Goal: Information Seeking & Learning: Check status

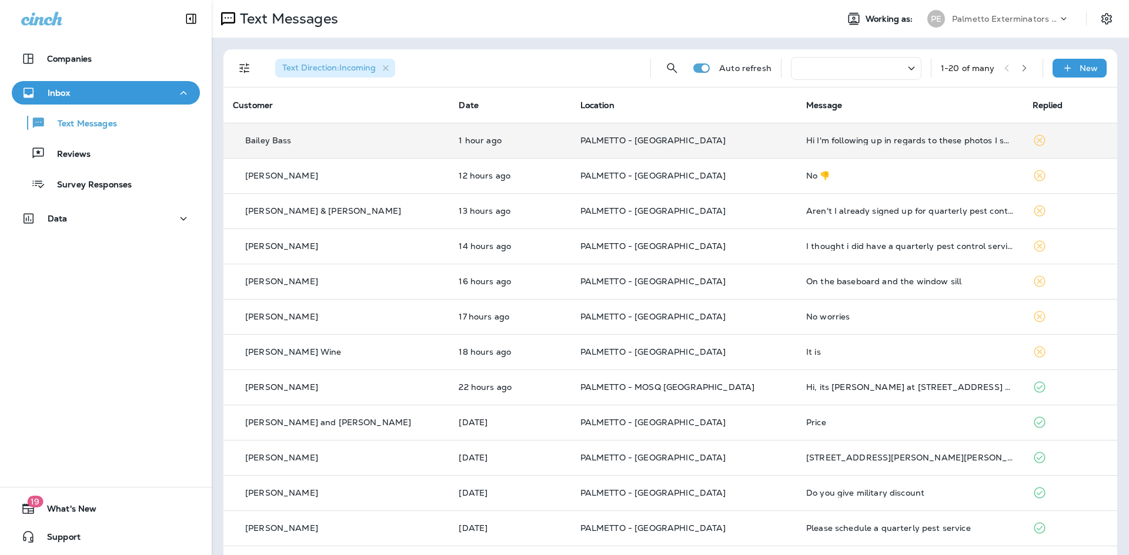
click at [672, 152] on td "PALMETTO - [GEOGRAPHIC_DATA]" at bounding box center [684, 140] width 226 height 35
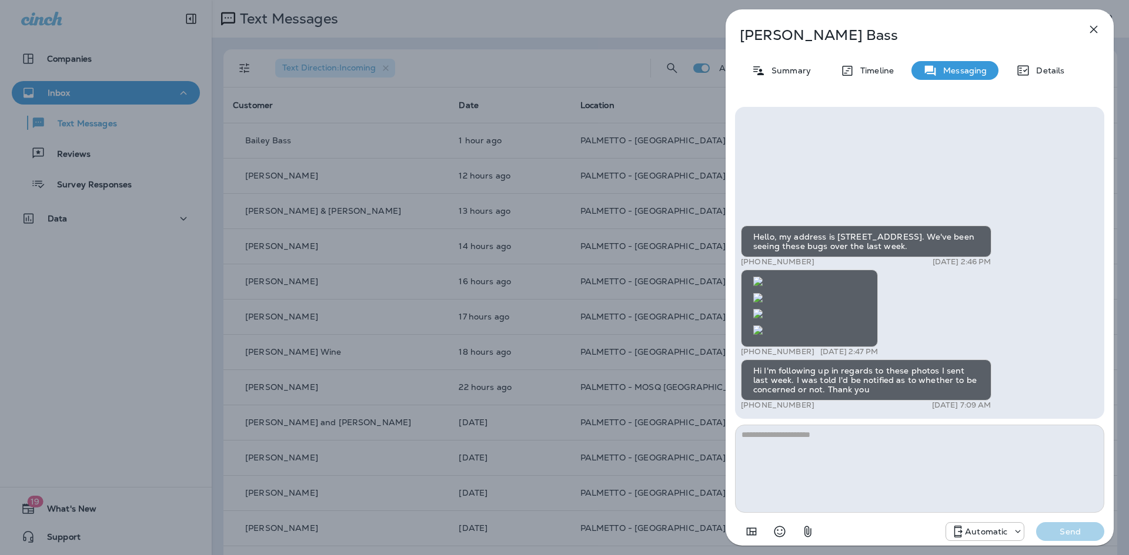
scroll to position [-1047, 0]
click at [762, 286] on img at bounding box center [757, 281] width 9 height 9
click at [564, 190] on div "Bailey Bass Summary Timeline Messaging Details Hello, my address is [STREET_ADD…" at bounding box center [564, 277] width 1129 height 555
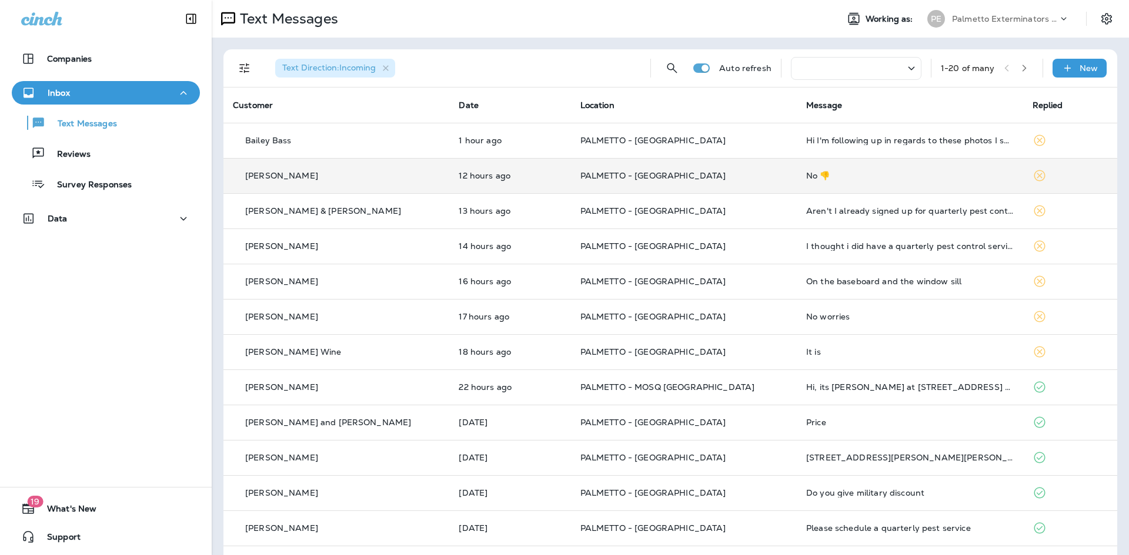
click at [796, 180] on td "No 👎" at bounding box center [909, 175] width 226 height 35
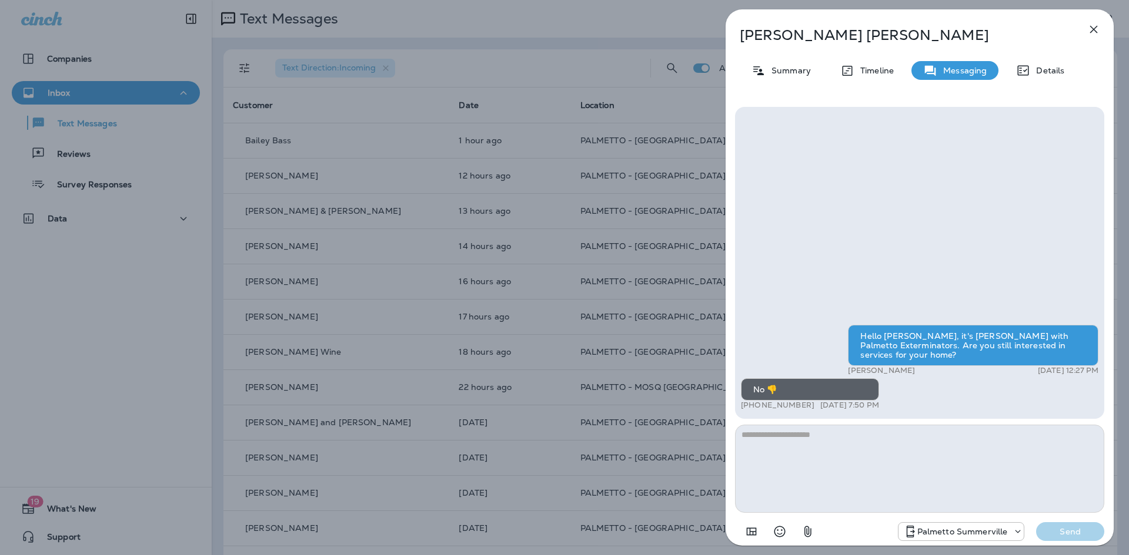
click at [635, 219] on div "[PERSON_NAME] Summary Timeline Messaging Details Hello [PERSON_NAME], it's [PER…" at bounding box center [564, 277] width 1129 height 555
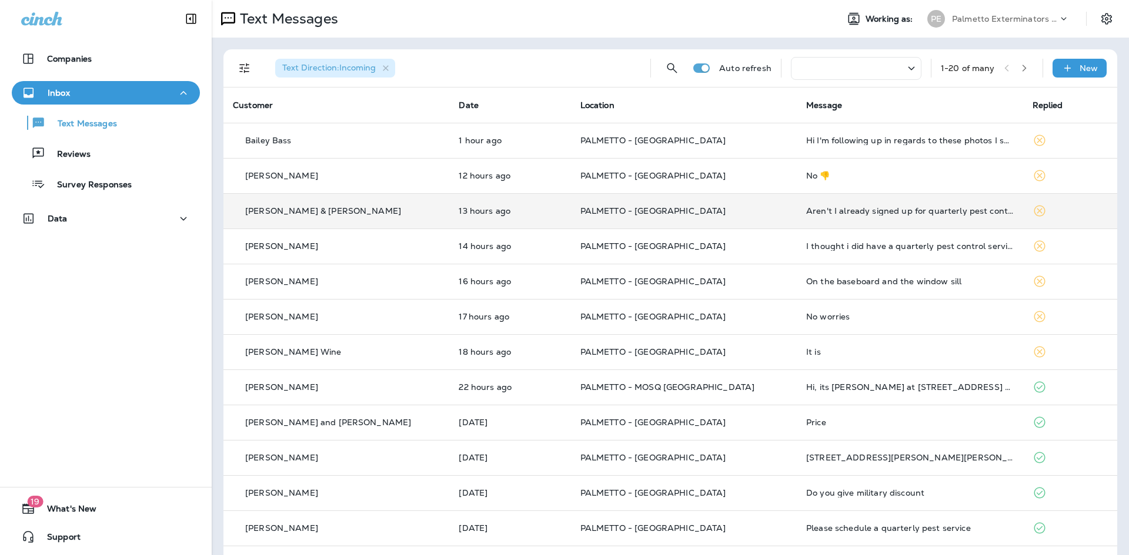
click at [571, 208] on td "PALMETTO - [GEOGRAPHIC_DATA]" at bounding box center [684, 210] width 226 height 35
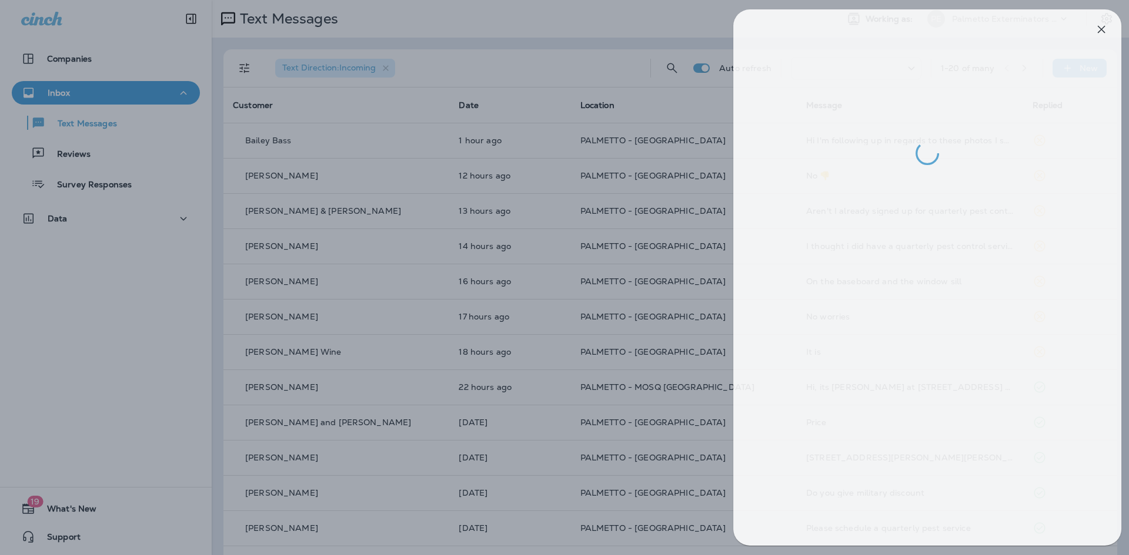
click at [550, 229] on div at bounding box center [572, 277] width 1129 height 555
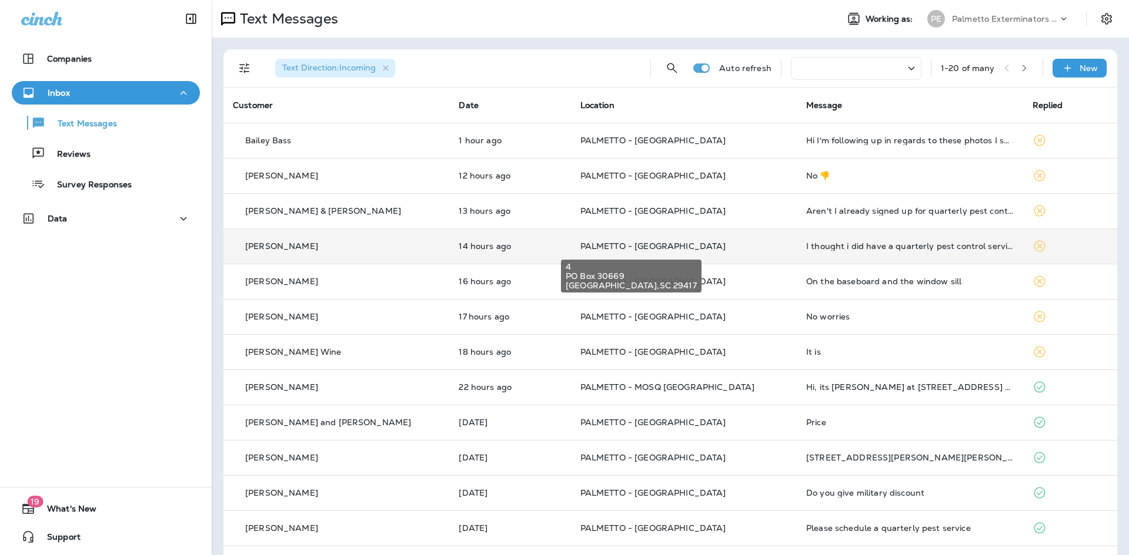
click at [580, 248] on span "PALMETTO - [GEOGRAPHIC_DATA]" at bounding box center [653, 246] width 146 height 11
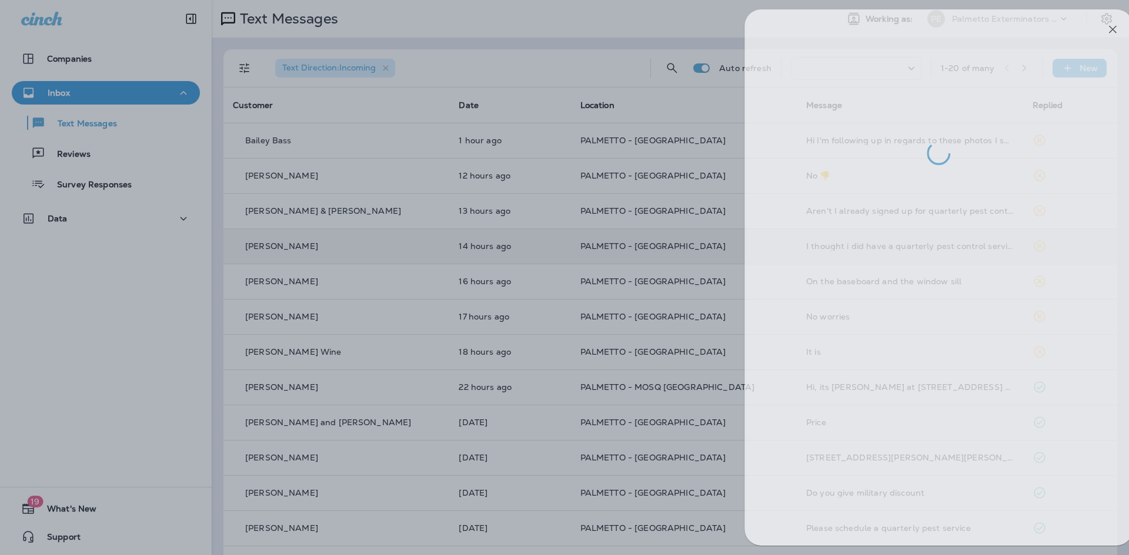
click at [537, 288] on div at bounding box center [583, 277] width 1129 height 555
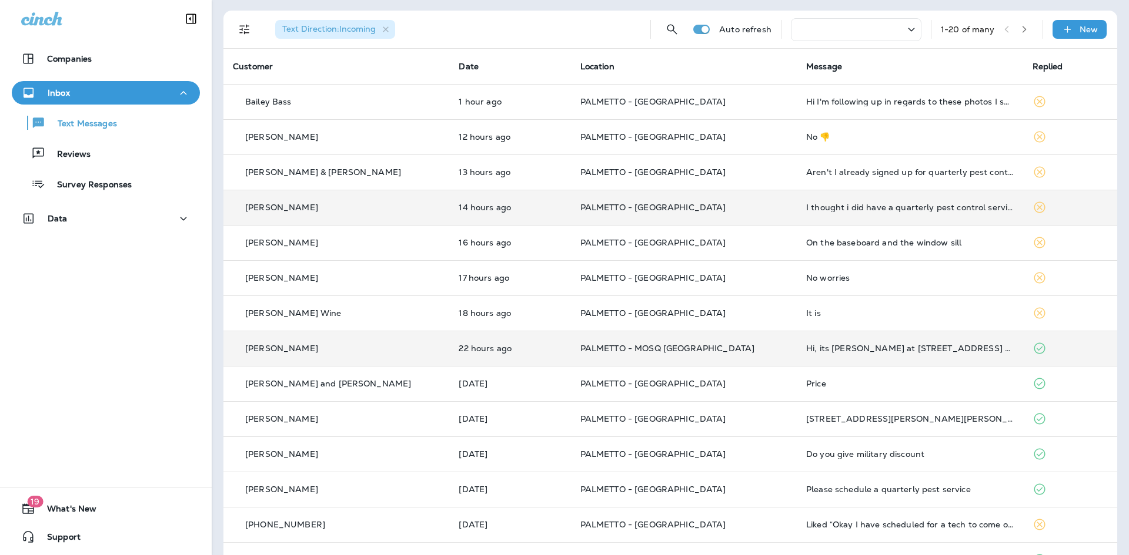
scroll to position [59, 0]
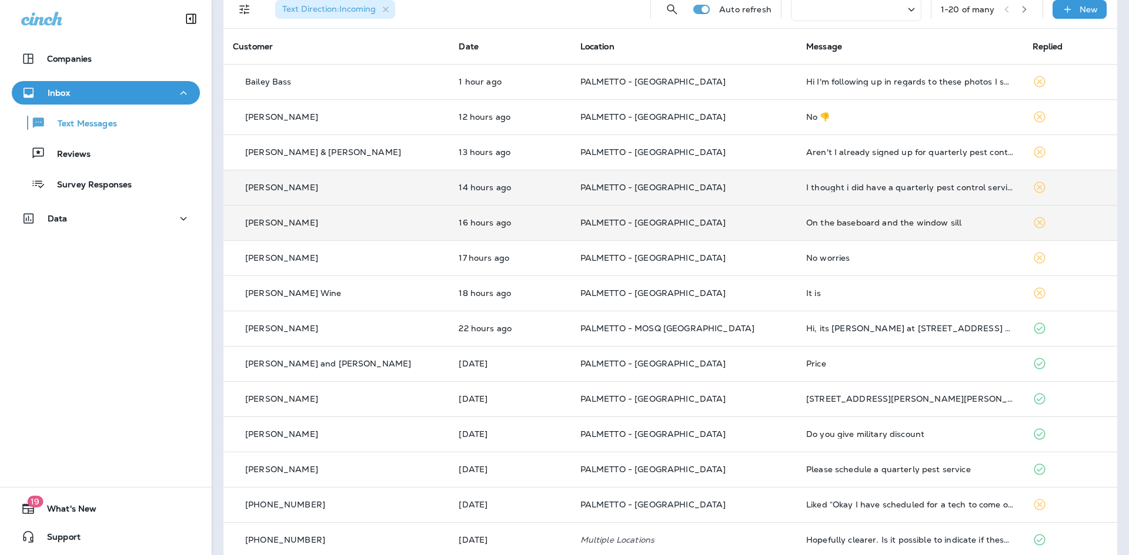
click at [397, 229] on div "[PERSON_NAME]" at bounding box center [336, 223] width 207 height 12
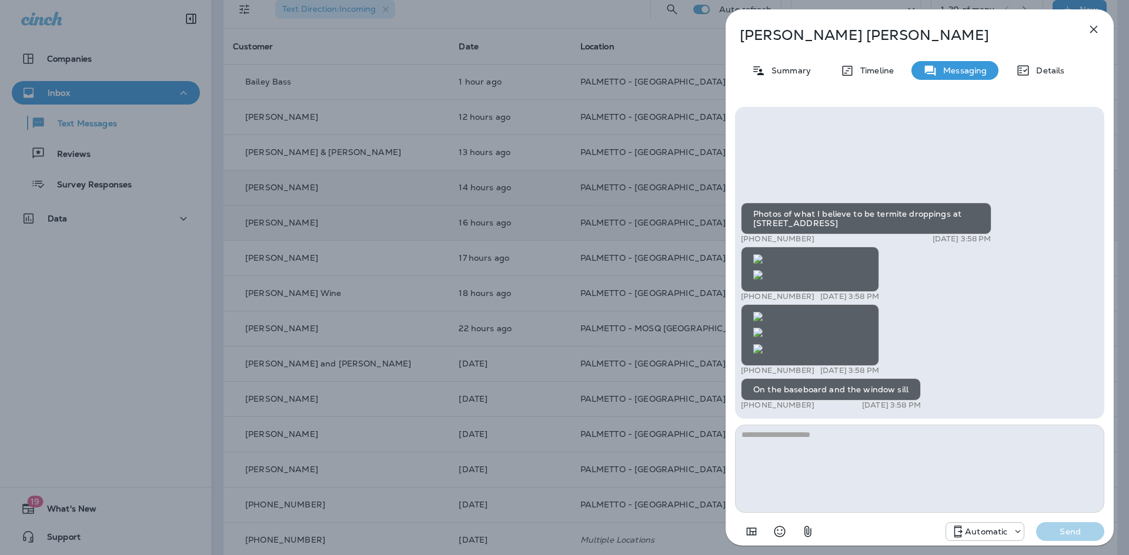
scroll to position [-1230, 0]
click at [634, 334] on div "[PERSON_NAME] Summary Timeline Messaging Details Photos of what I believe to be…" at bounding box center [564, 277] width 1129 height 555
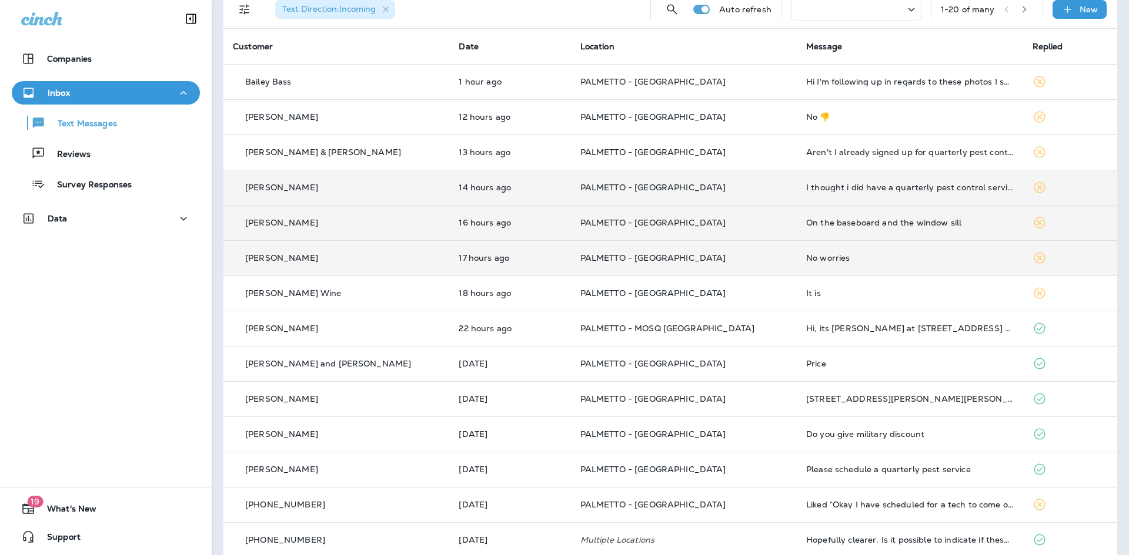
click at [571, 259] on td "PALMETTO - [GEOGRAPHIC_DATA]" at bounding box center [684, 257] width 226 height 35
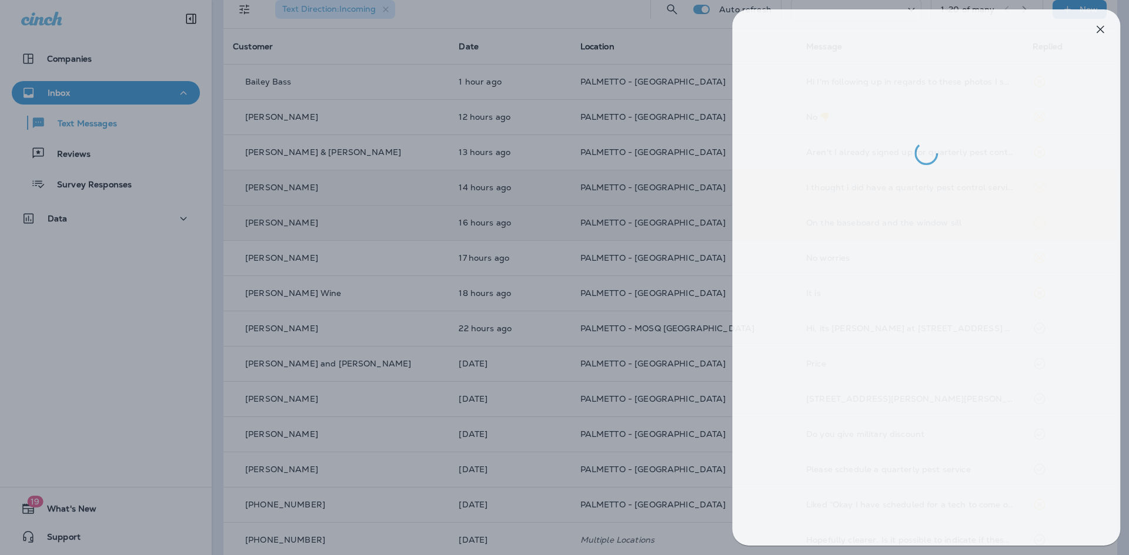
click at [530, 365] on div at bounding box center [570, 277] width 1129 height 555
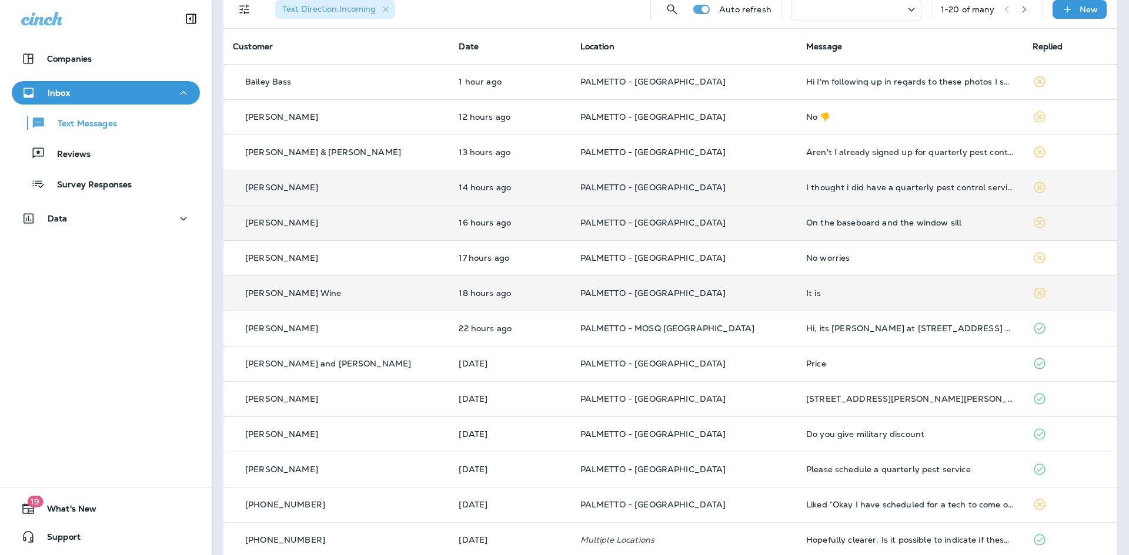
click at [349, 293] on div "[PERSON_NAME] Wine" at bounding box center [336, 293] width 207 height 12
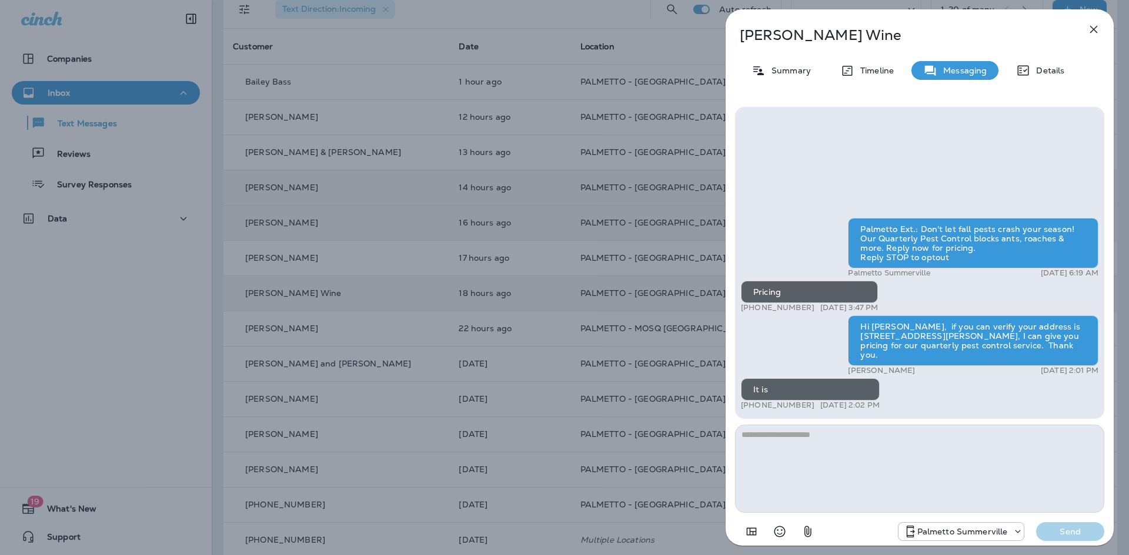
click at [538, 347] on div "[PERSON_NAME] Wine Summary Timeline Messaging Details Palmetto Ext.: Don't let …" at bounding box center [564, 277] width 1129 height 555
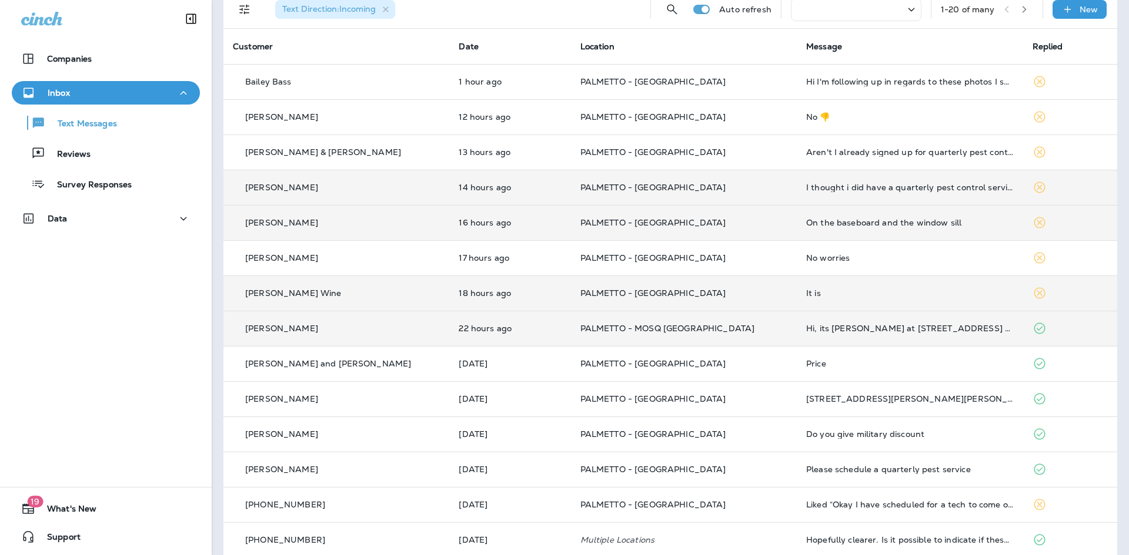
click at [353, 334] on div "[PERSON_NAME]" at bounding box center [336, 329] width 207 height 12
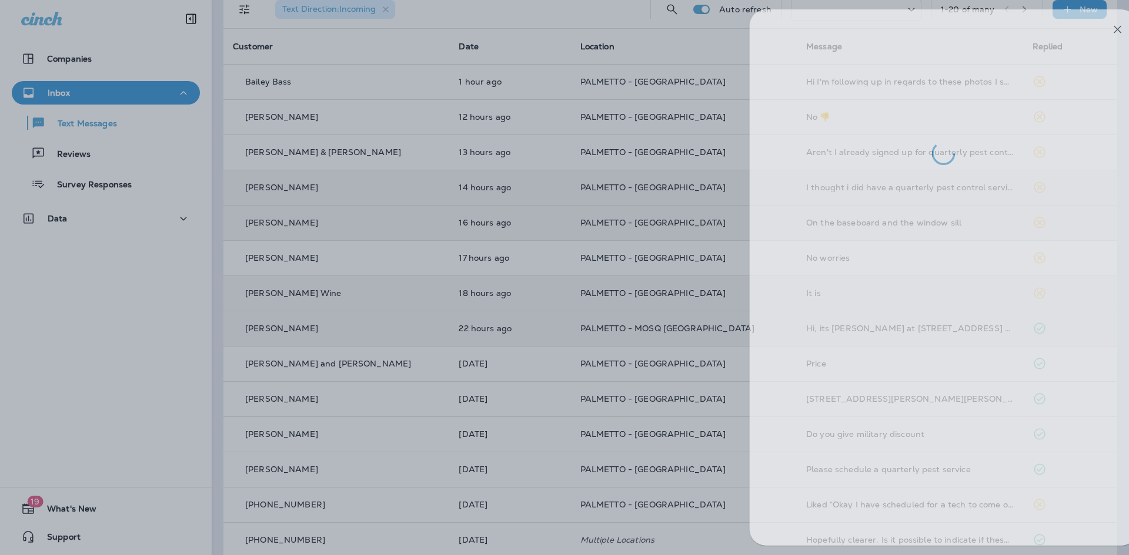
click at [601, 336] on div at bounding box center [588, 277] width 1129 height 555
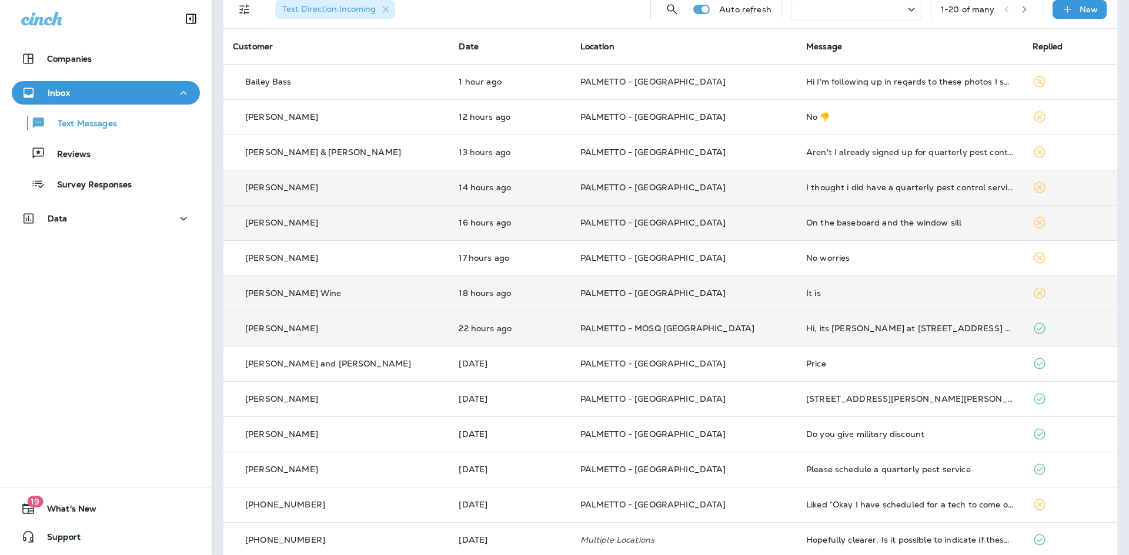
click at [342, 277] on td "[PERSON_NAME] Wine" at bounding box center [336, 293] width 226 height 35
click at [498, 403] on div at bounding box center [626, 277] width 1129 height 555
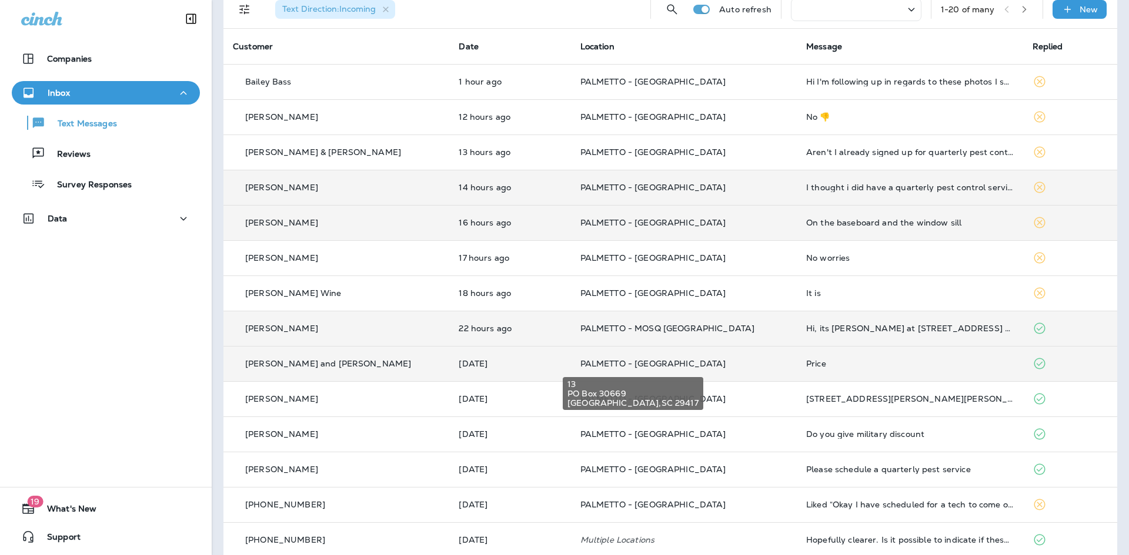
click at [580, 362] on span "PALMETTO - [GEOGRAPHIC_DATA]" at bounding box center [653, 364] width 146 height 11
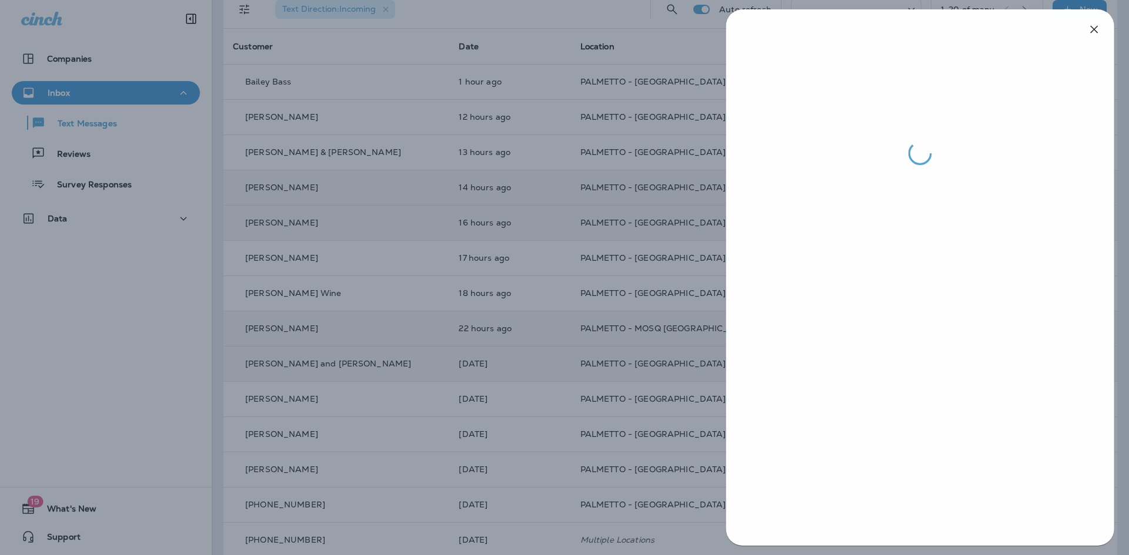
click at [574, 362] on div at bounding box center [565, 277] width 1129 height 555
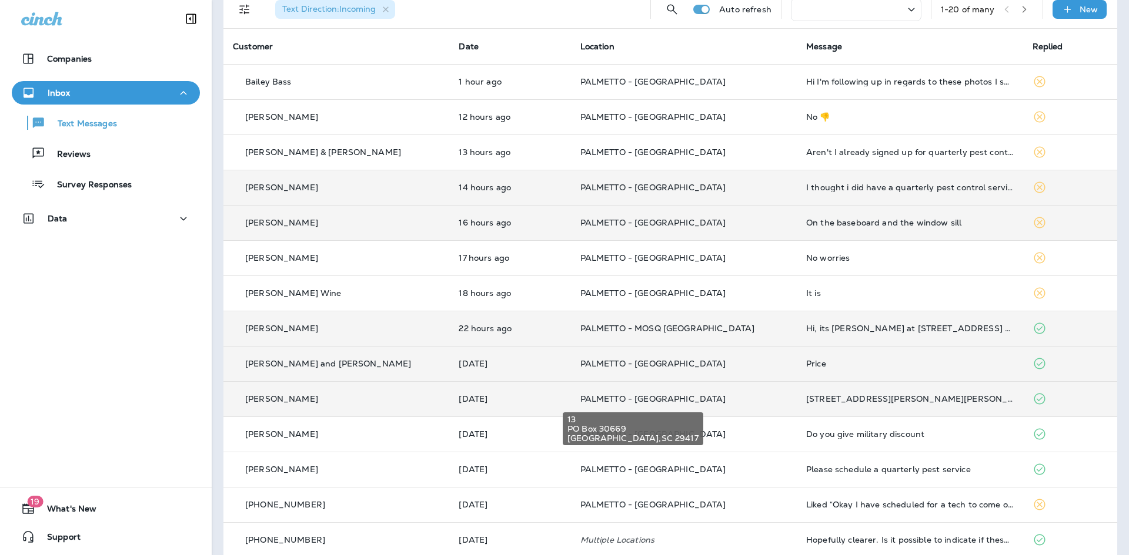
click at [580, 395] on span "PALMETTO - [GEOGRAPHIC_DATA]" at bounding box center [653, 399] width 146 height 11
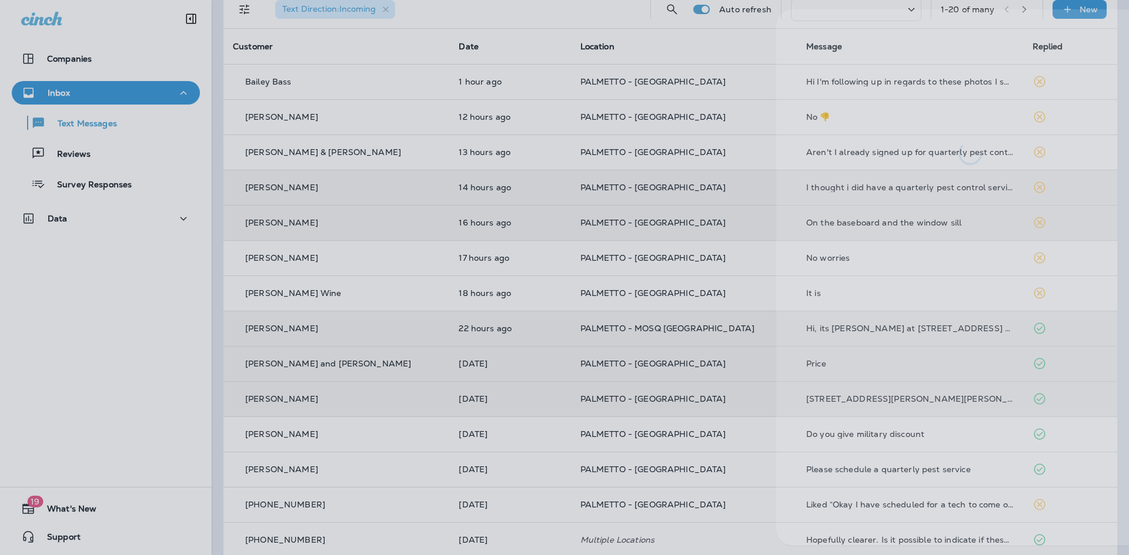
click at [571, 395] on div at bounding box center [615, 277] width 1129 height 555
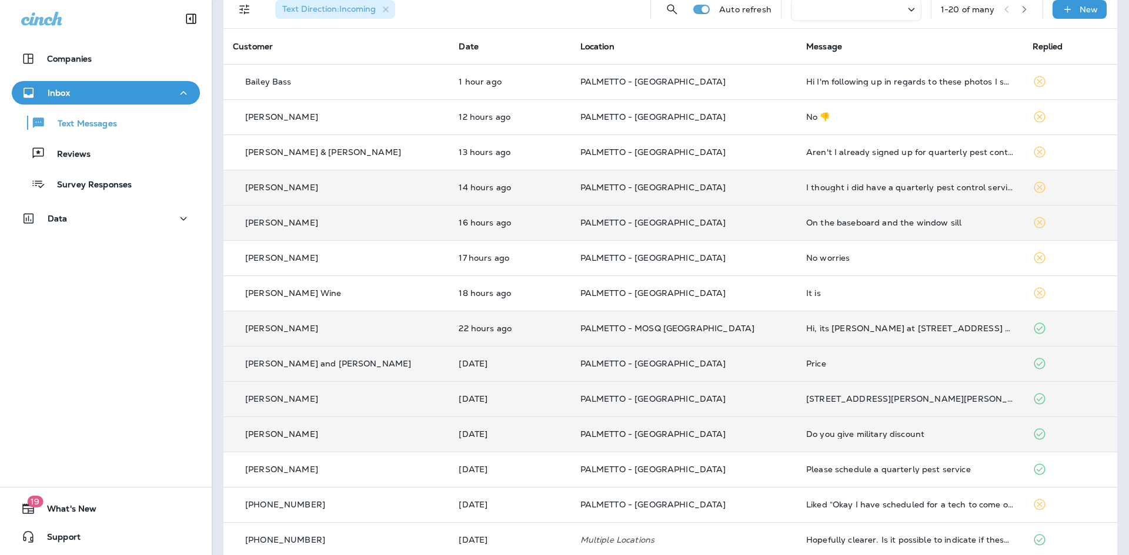
click at [571, 423] on td "PALMETTO - [GEOGRAPHIC_DATA]" at bounding box center [684, 434] width 226 height 35
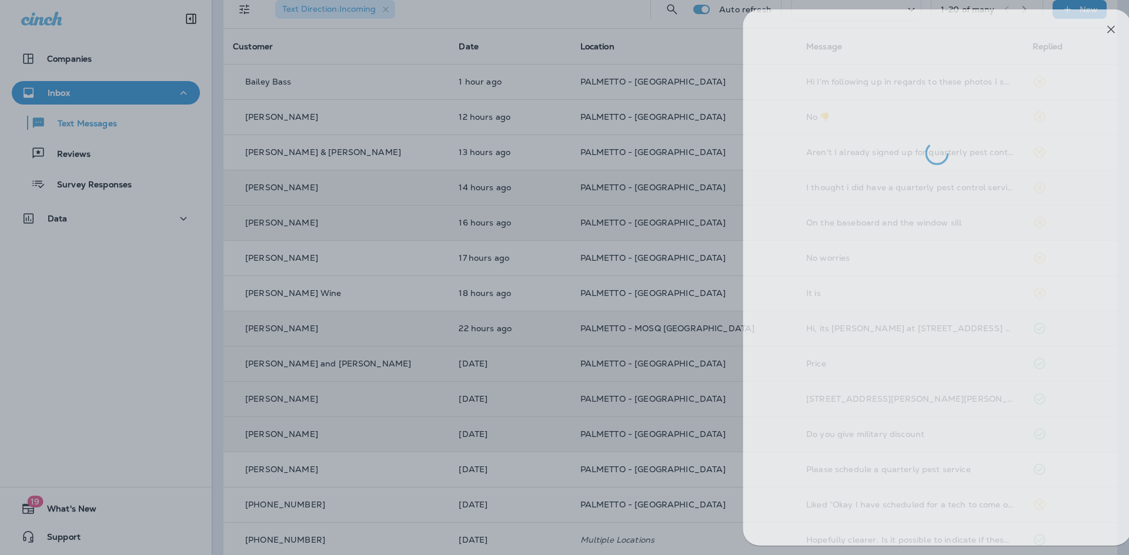
click at [557, 423] on div at bounding box center [581, 277] width 1129 height 555
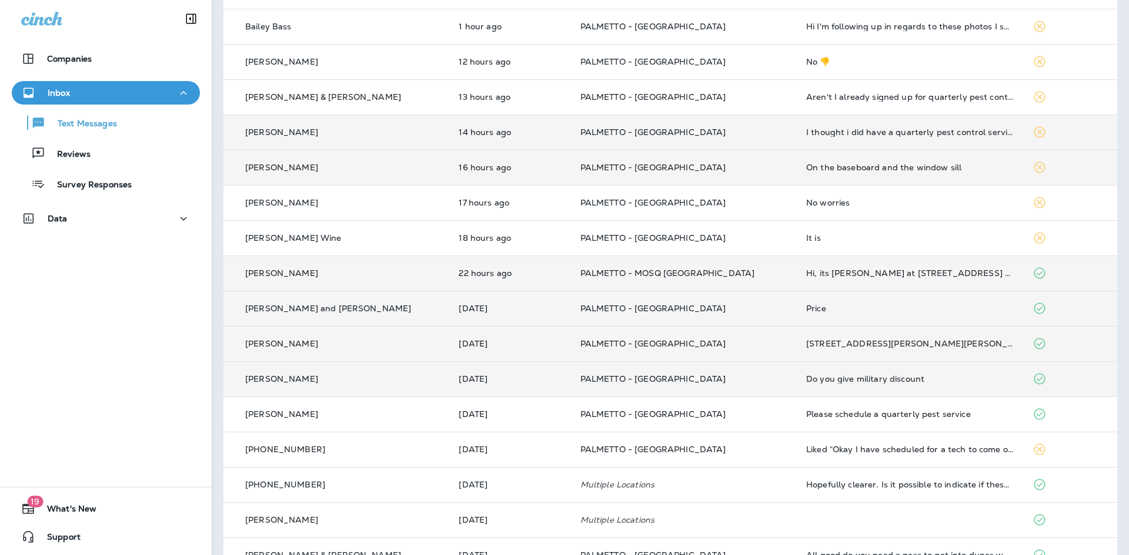
scroll to position [176, 0]
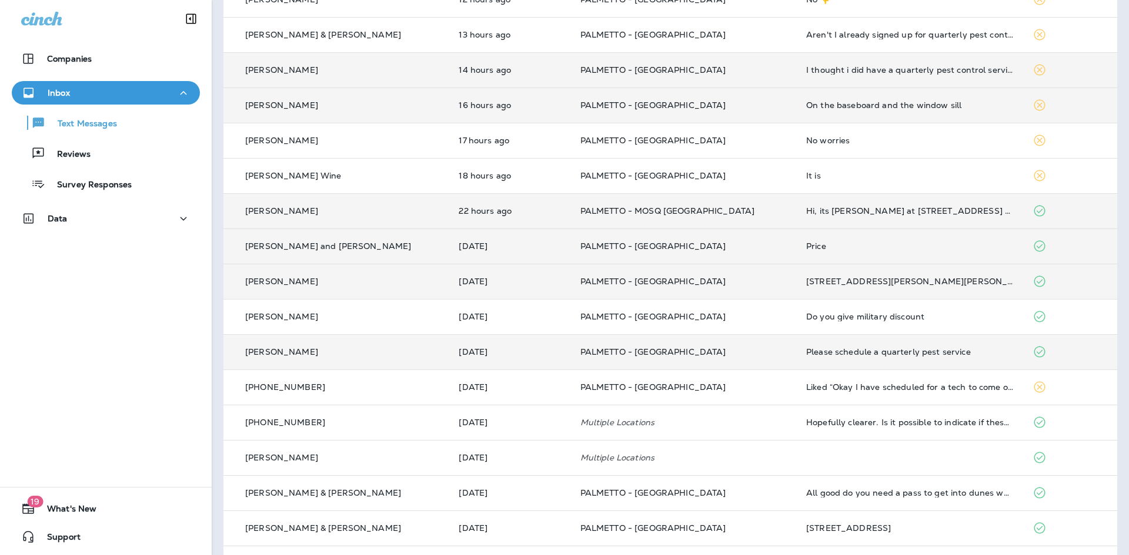
click at [449, 363] on td "[DATE]" at bounding box center [509, 351] width 121 height 35
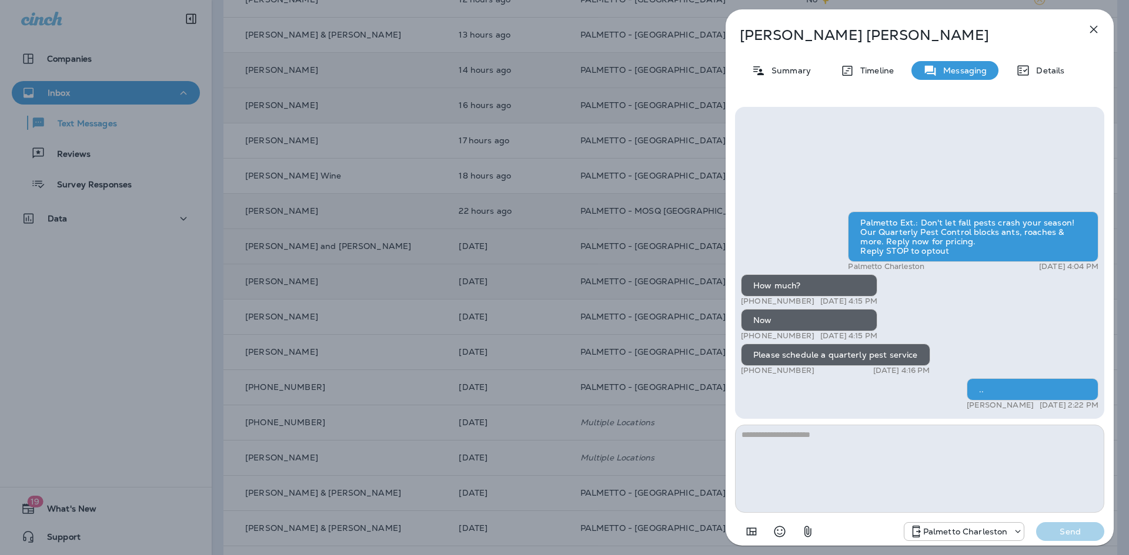
click at [506, 371] on div "[PERSON_NAME] Summary Timeline Messaging Details Palmetto Ext.: Don't let fall …" at bounding box center [564, 277] width 1129 height 555
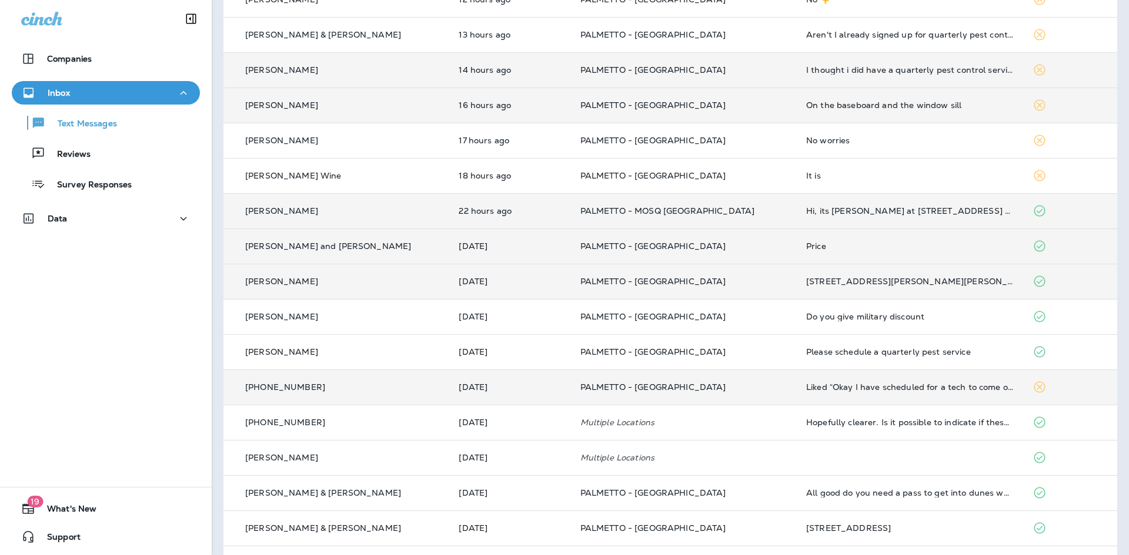
click at [510, 380] on td "[DATE]" at bounding box center [509, 387] width 121 height 35
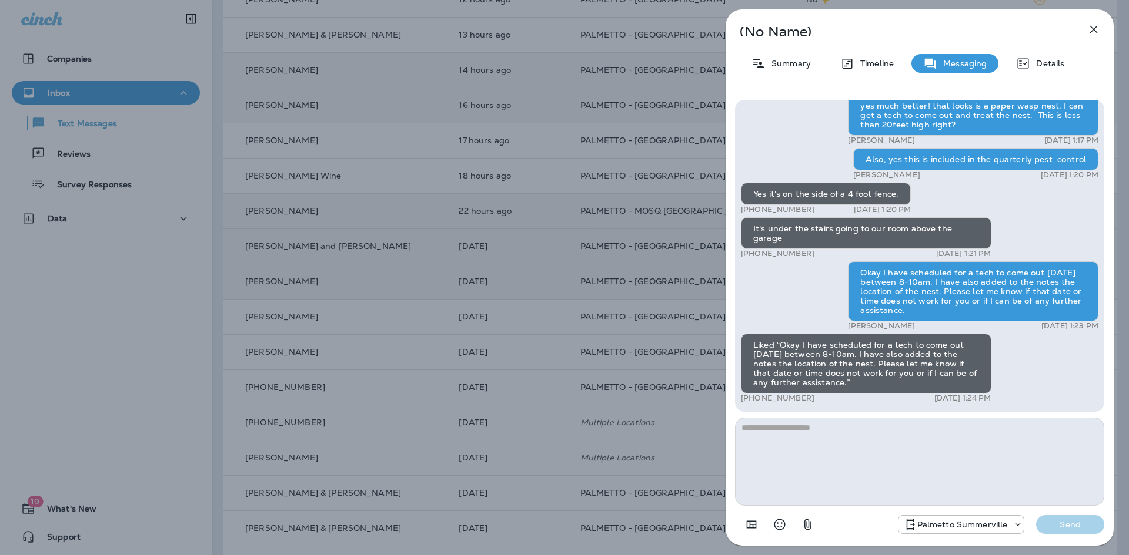
click at [505, 405] on div "(No Name) Summary Timeline Messaging Details [STREET_ADDRESS][PERSON_NAME][PERS…" at bounding box center [564, 277] width 1129 height 555
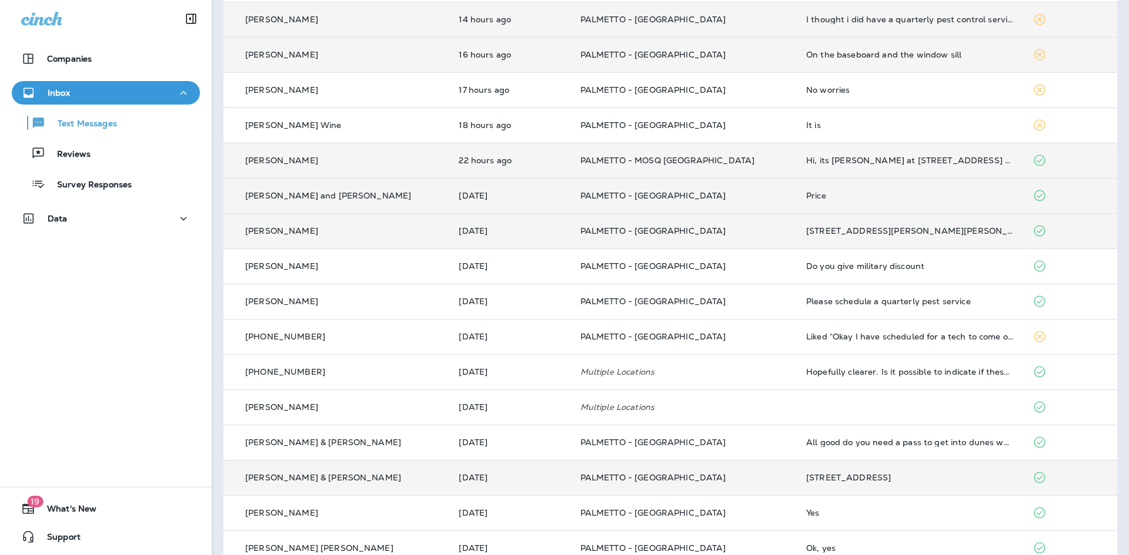
scroll to position [285, 0]
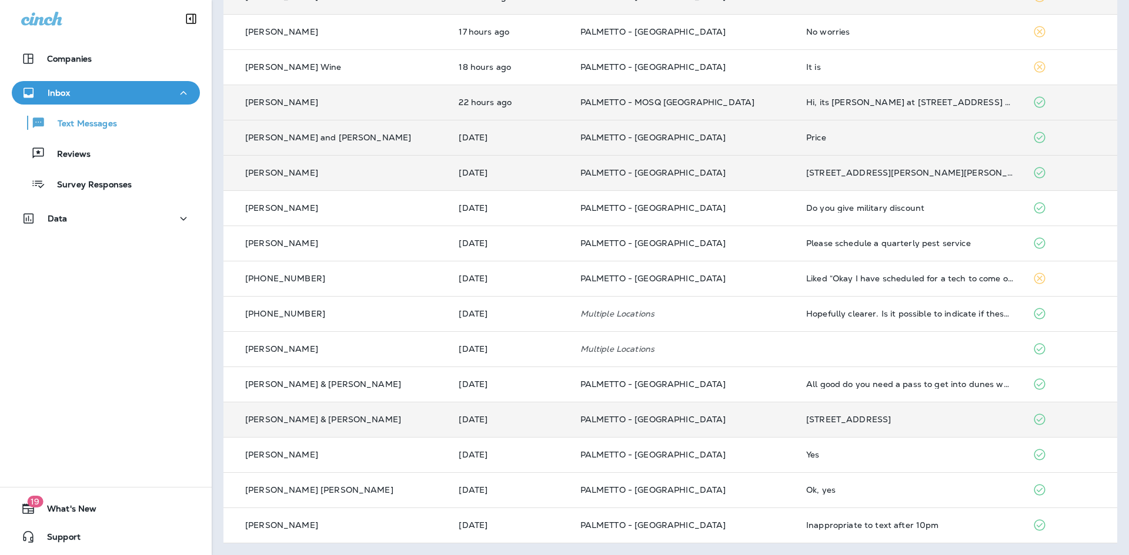
click at [449, 417] on td "[DATE]" at bounding box center [509, 419] width 121 height 35
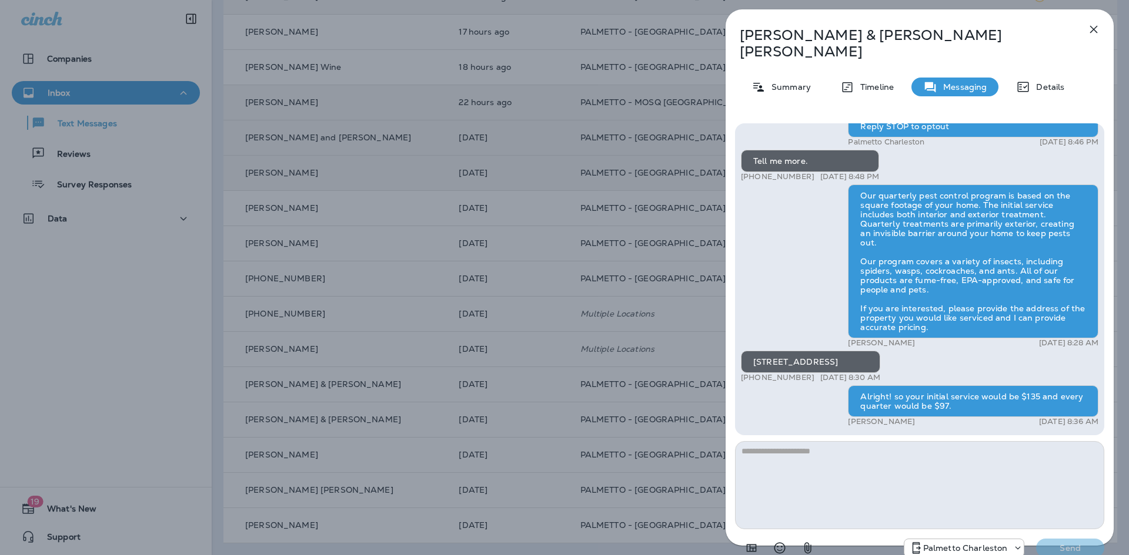
click at [636, 443] on div "[PERSON_NAME] & [PERSON_NAME] Summary Timeline Messaging Details Palmetto Ext.:…" at bounding box center [564, 277] width 1129 height 555
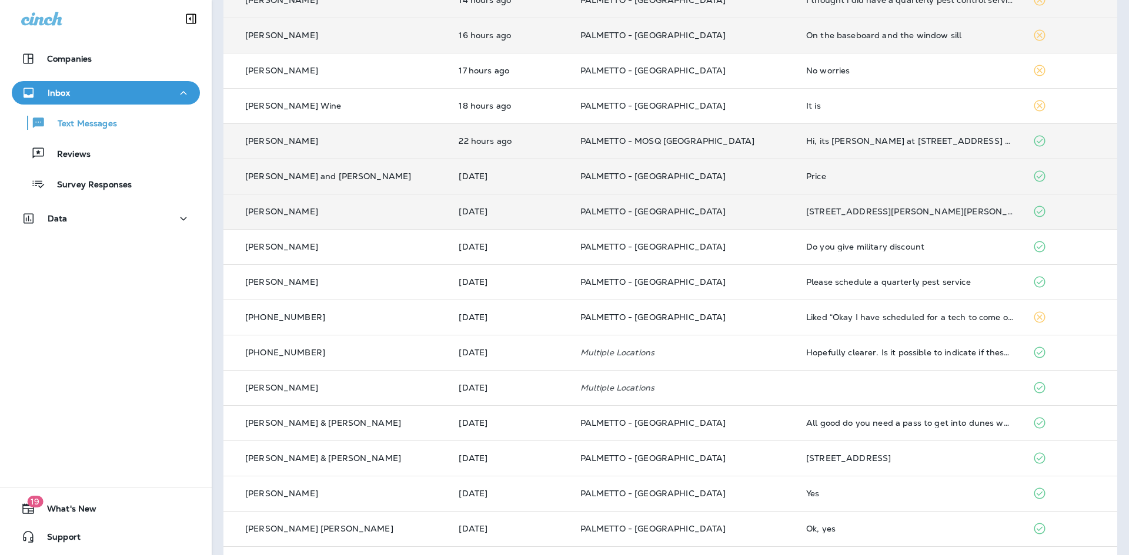
scroll to position [226, 0]
